Goal: Information Seeking & Learning: Learn about a topic

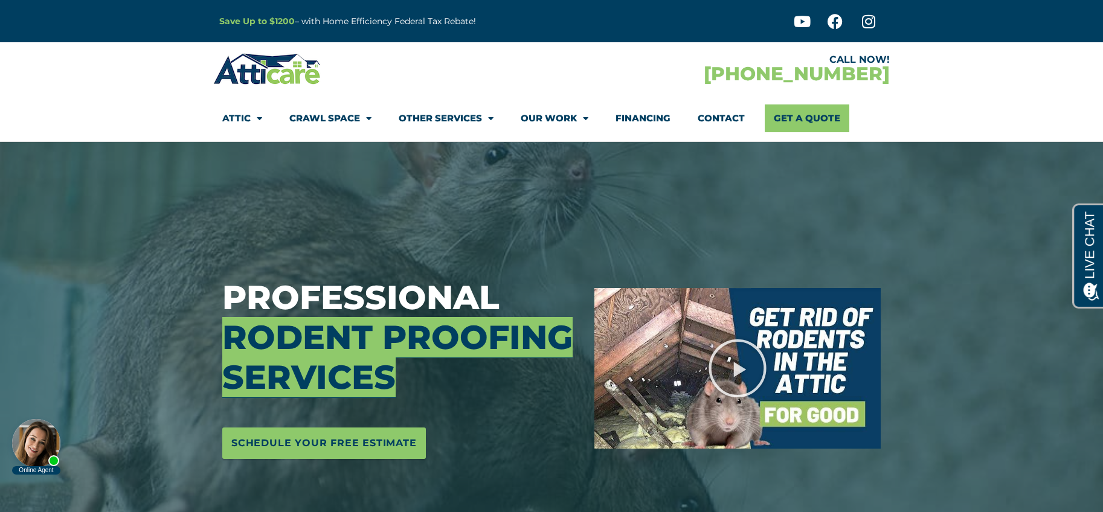
click at [242, 115] on link "Attic" at bounding box center [242, 118] width 40 height 28
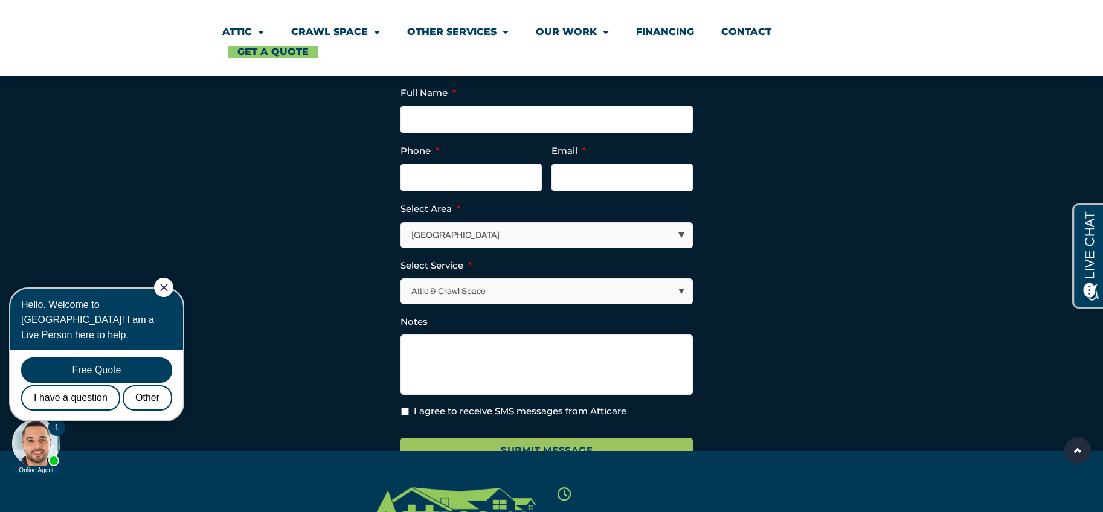
scroll to position [4217, 0]
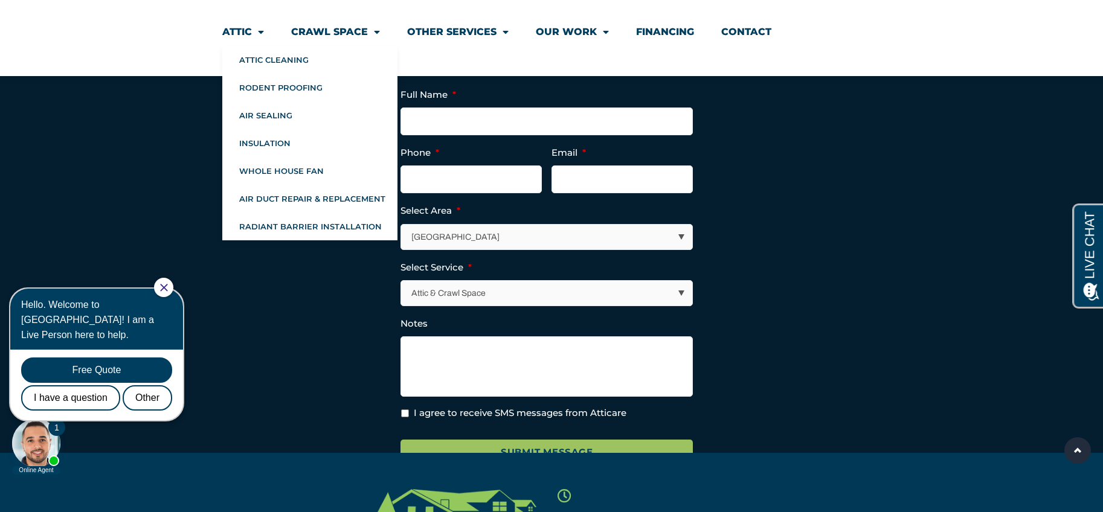
click at [236, 28] on link "Attic" at bounding box center [243, 32] width 42 height 28
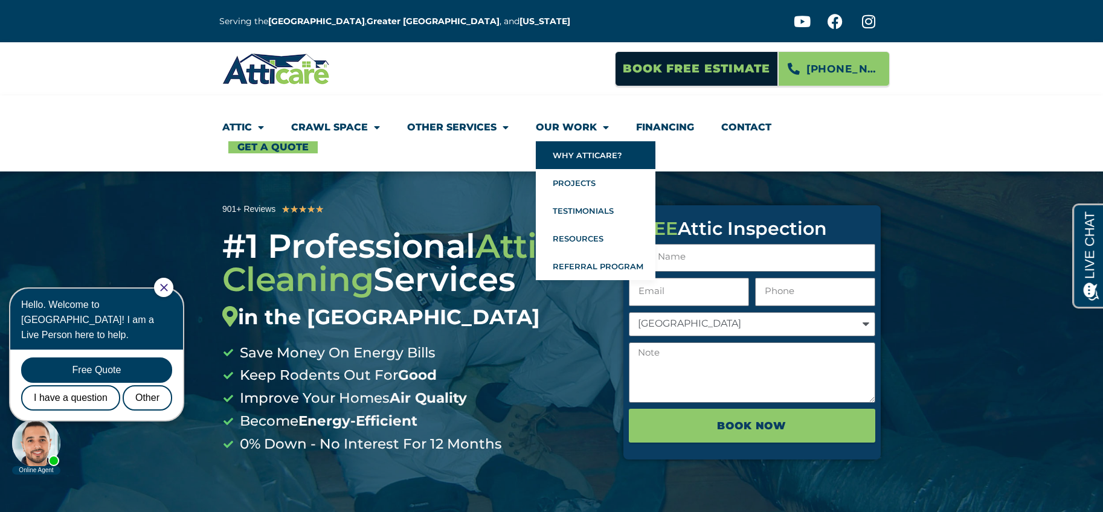
click at [576, 150] on link "Why Atticare?" at bounding box center [596, 155] width 120 height 28
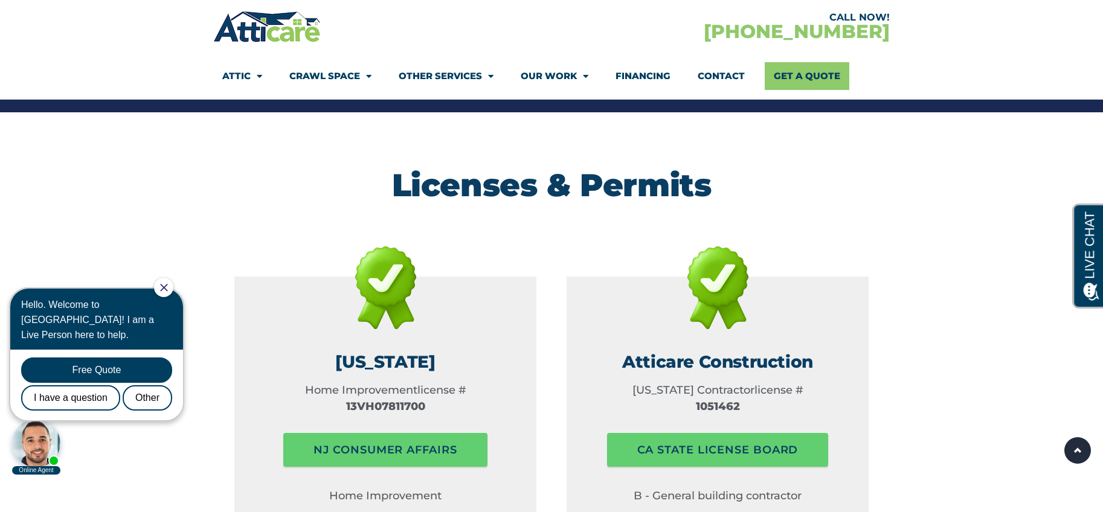
scroll to position [1677, 0]
